Goal: Navigation & Orientation: Find specific page/section

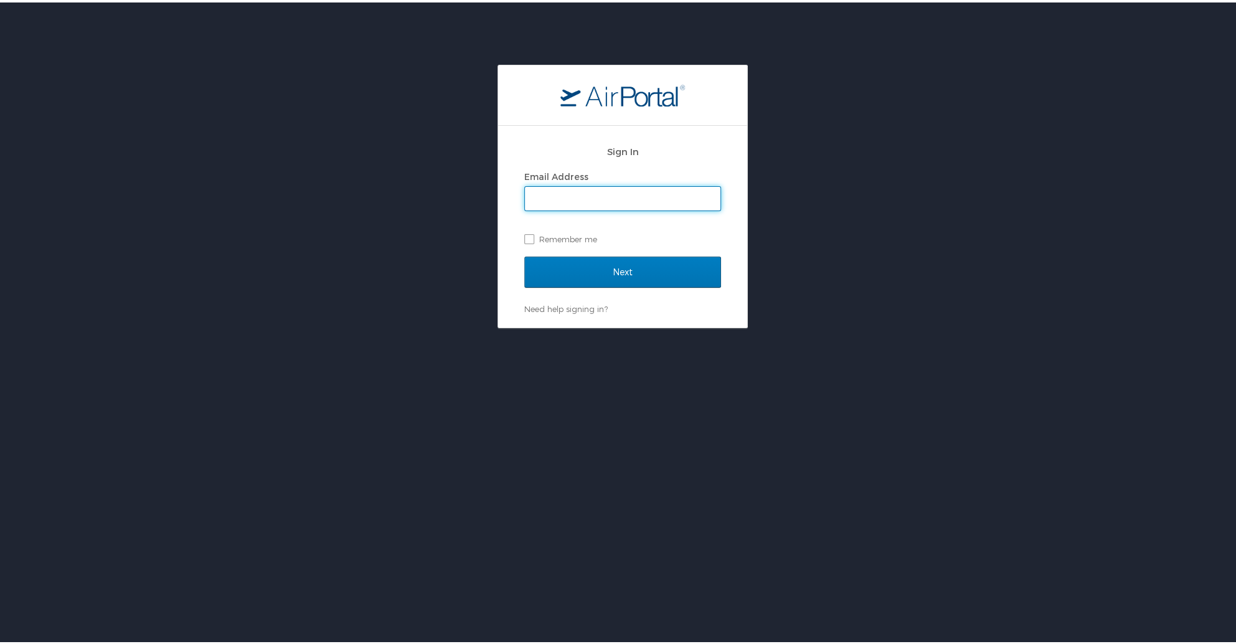
click at [578, 197] on input "Email Address" at bounding box center [622, 196] width 195 height 24
type input "veronica.schexnayder@la.gov"
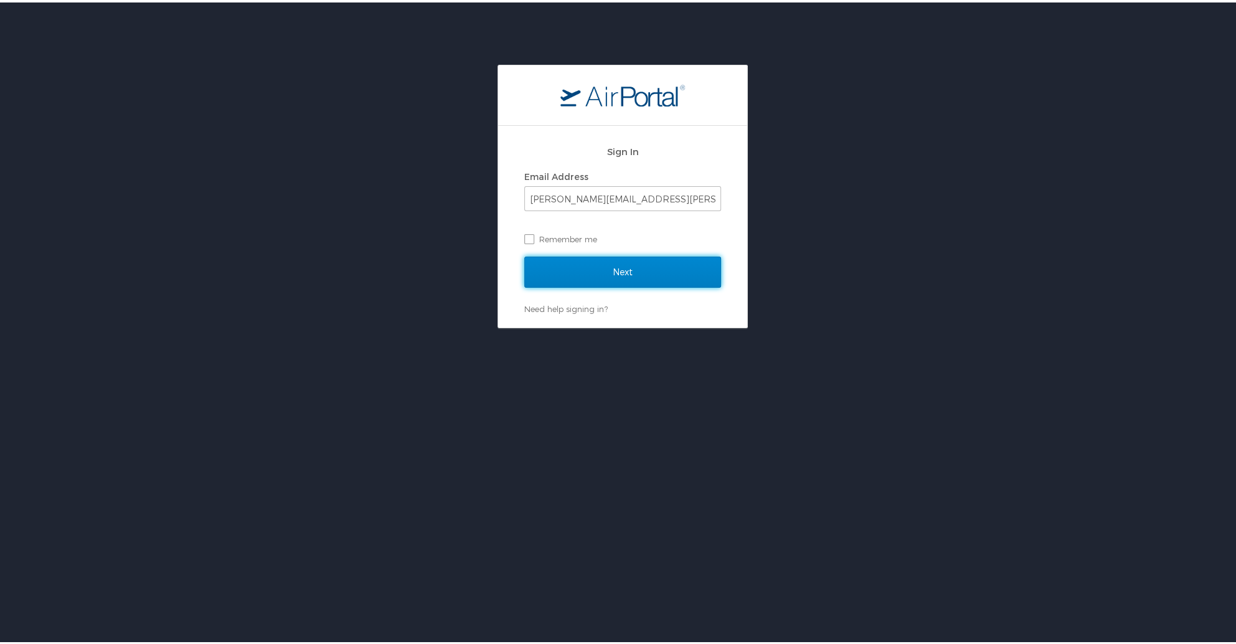
click at [605, 261] on input "Next" at bounding box center [622, 269] width 197 height 31
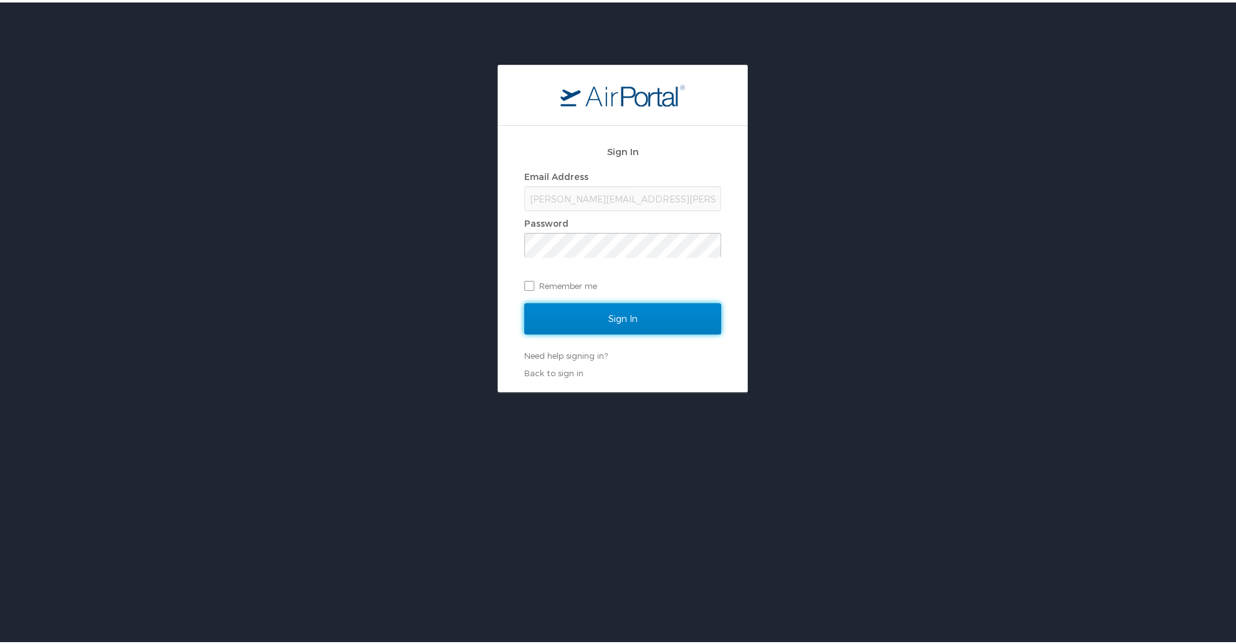
click at [537, 321] on input "Sign In" at bounding box center [622, 316] width 197 height 31
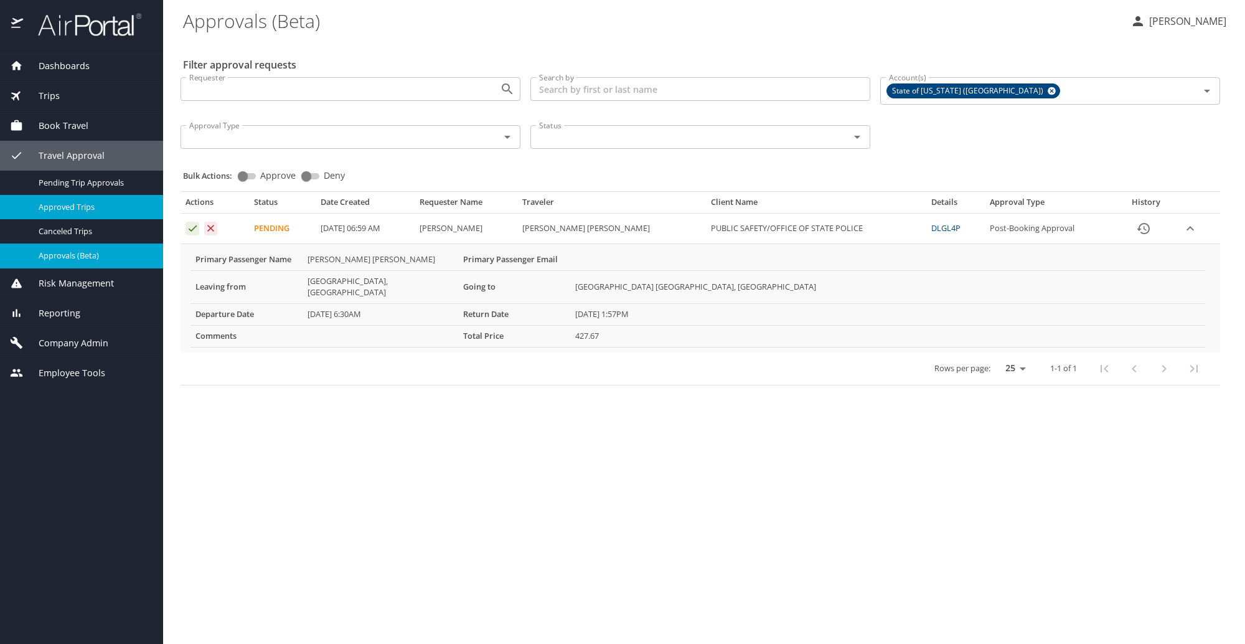
click at [85, 202] on span "Approved Trips" at bounding box center [94, 207] width 110 height 12
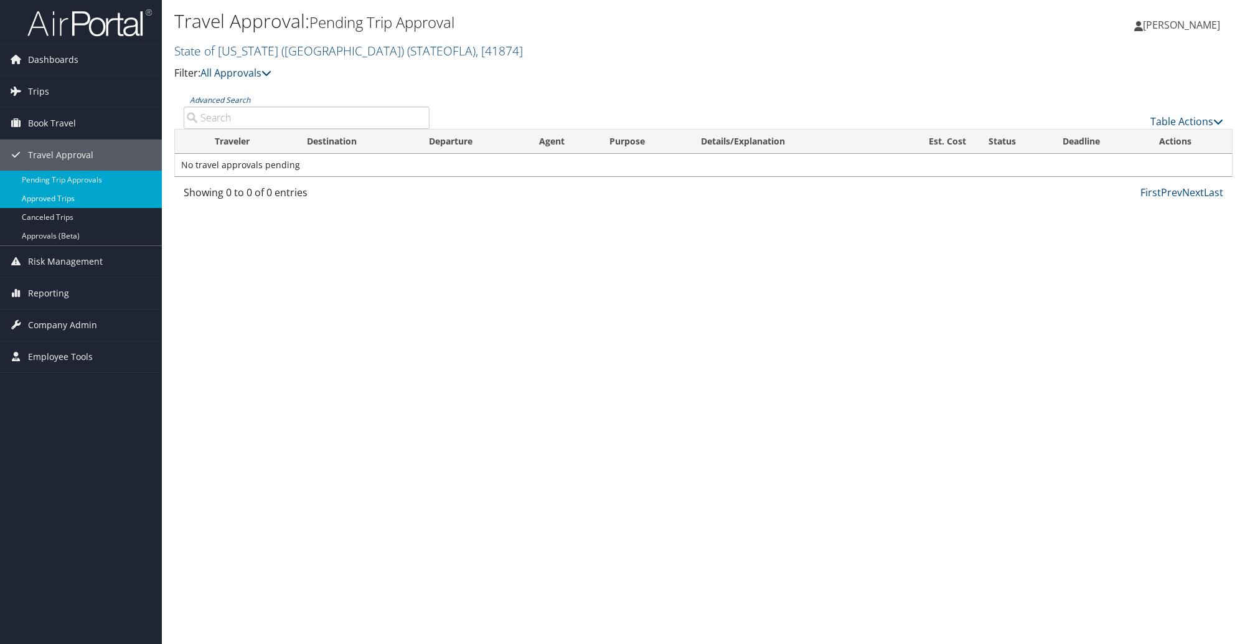
click at [64, 198] on link "Approved Trips" at bounding box center [81, 198] width 162 height 19
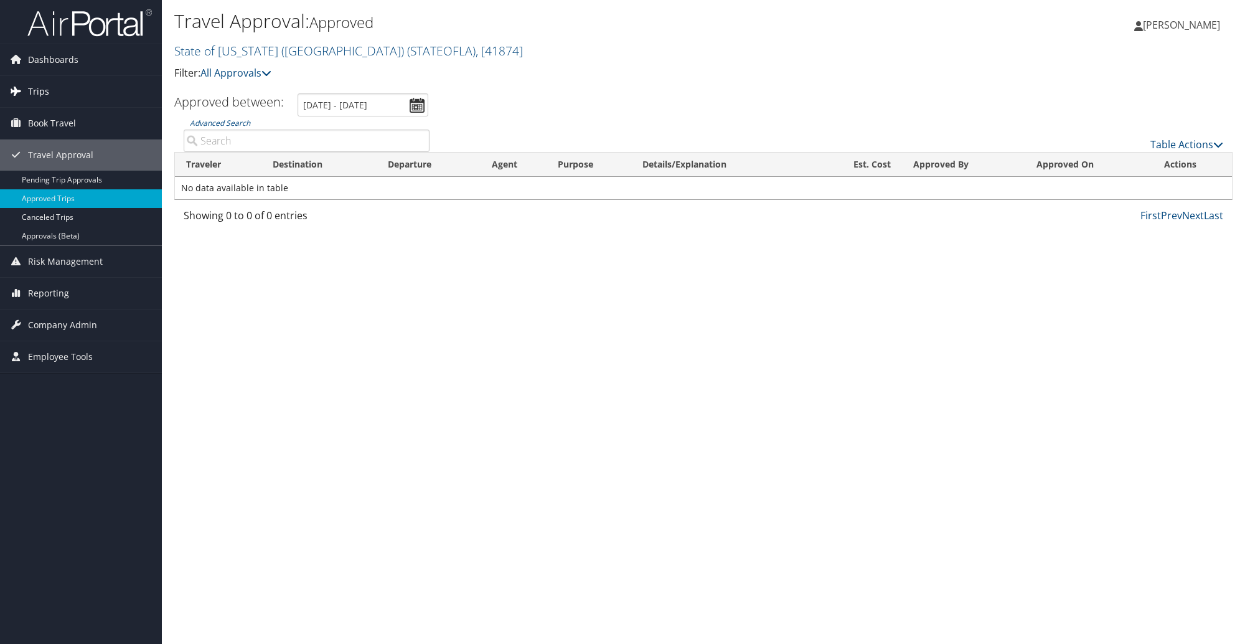
click at [40, 93] on span "Trips" at bounding box center [38, 91] width 21 height 31
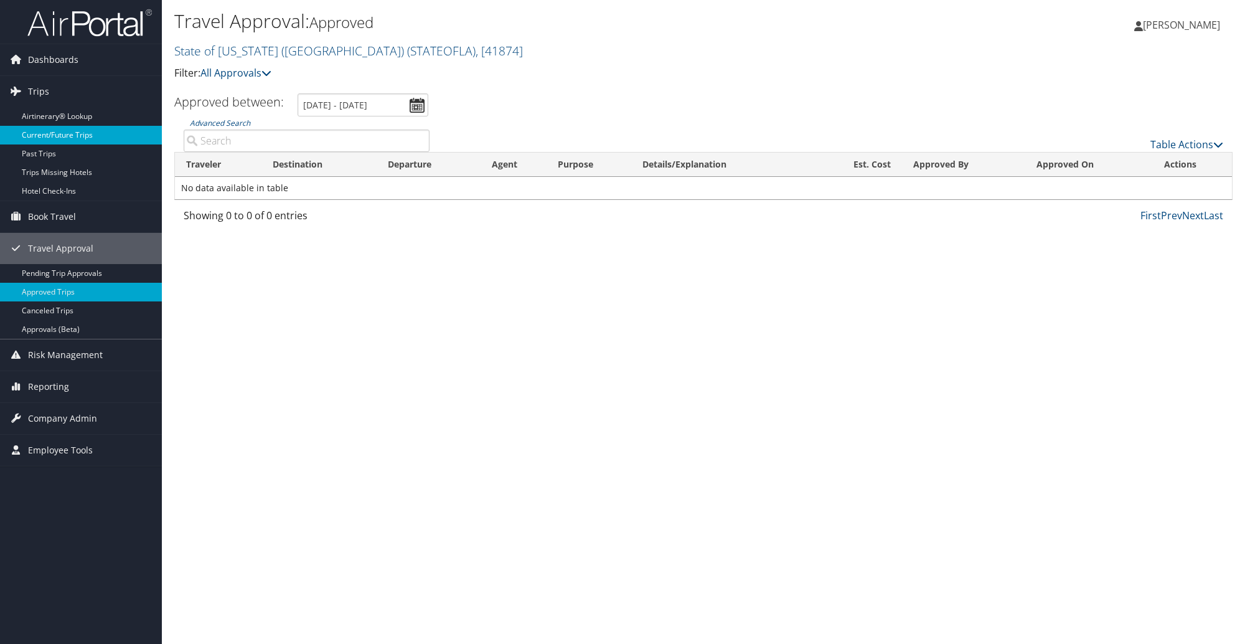
click at [57, 133] on link "Current/Future Trips" at bounding box center [81, 135] width 162 height 19
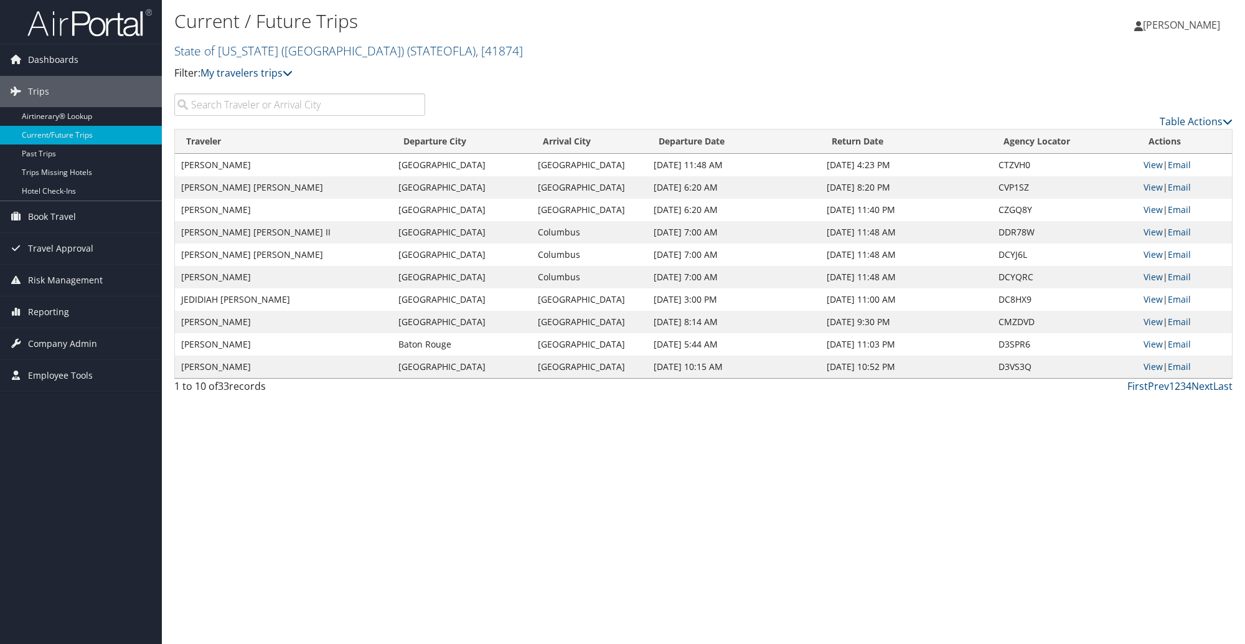
click at [1175, 385] on link "2" at bounding box center [1178, 386] width 6 height 14
click at [1170, 387] on link "1" at bounding box center [1172, 386] width 6 height 14
